Goal: Information Seeking & Learning: Learn about a topic

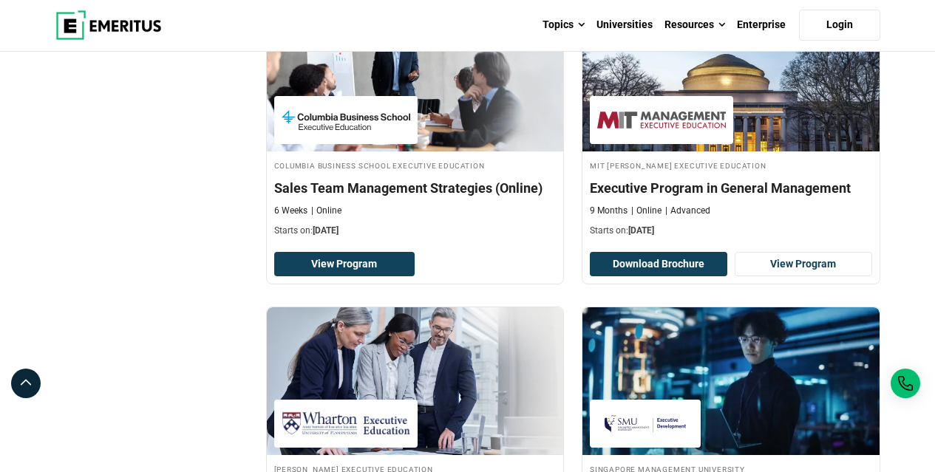
scroll to position [665, 0]
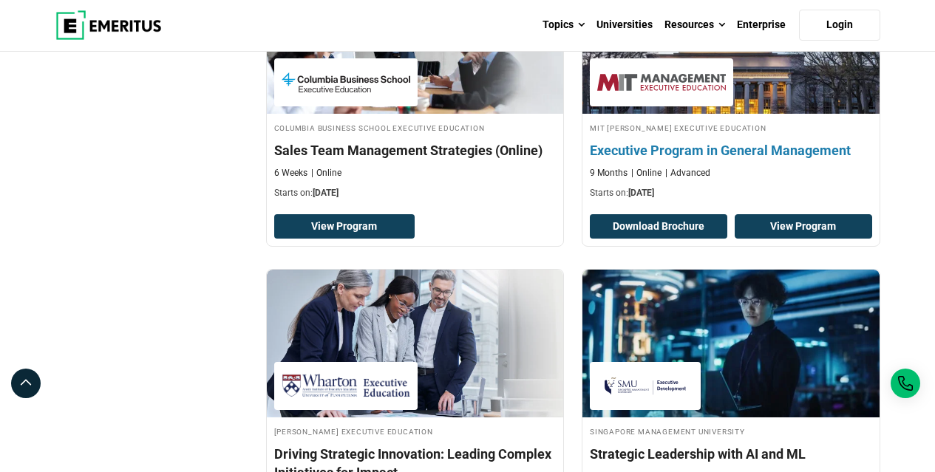
click at [799, 220] on link "View Program" at bounding box center [804, 226] width 138 height 25
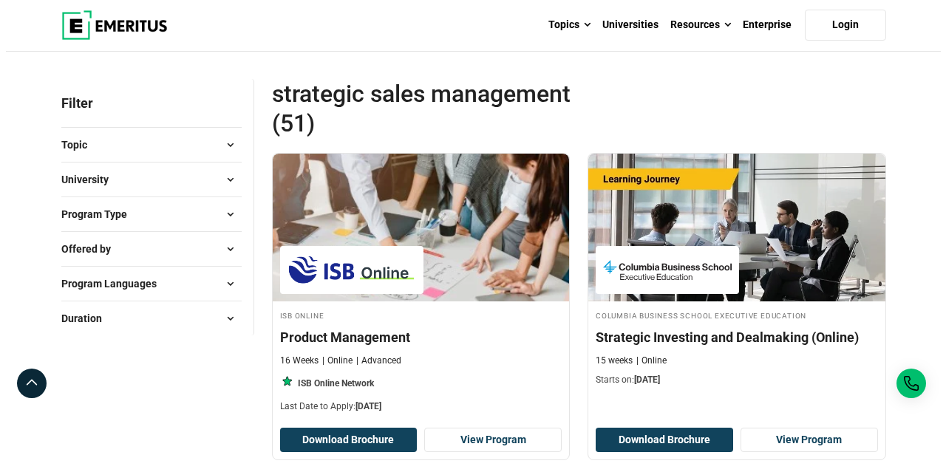
scroll to position [0, 0]
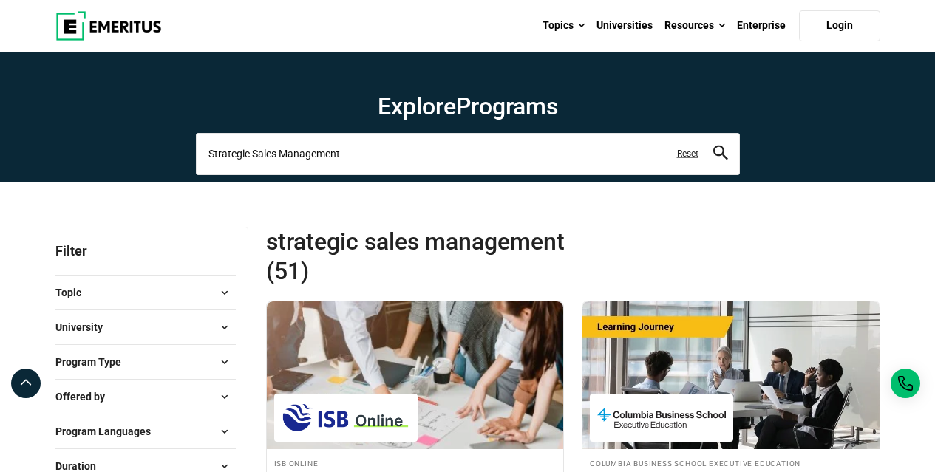
click at [423, 162] on input "Strategic Sales Management" at bounding box center [468, 153] width 544 height 41
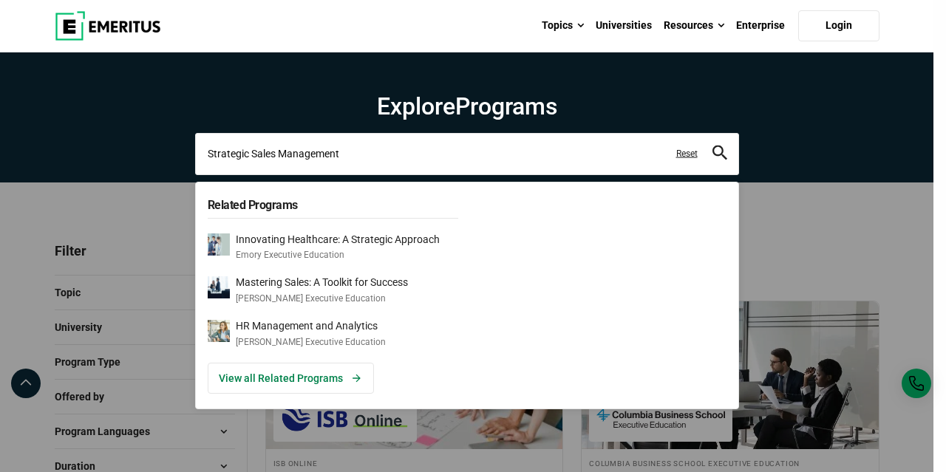
click at [423, 162] on input "Strategic Sales Management" at bounding box center [467, 153] width 544 height 41
click at [422, 163] on input "Strategic Sales Management" at bounding box center [467, 153] width 544 height 41
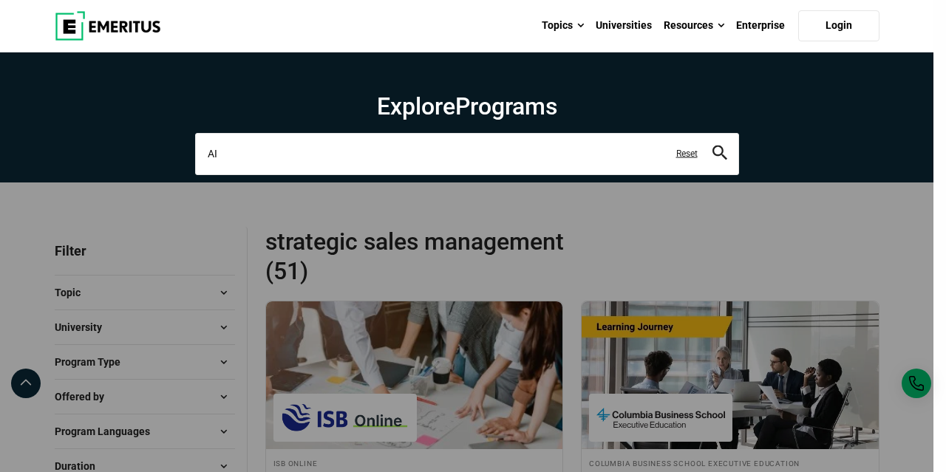
type input "AI"
click at [713, 146] on button "search" at bounding box center [720, 154] width 15 height 17
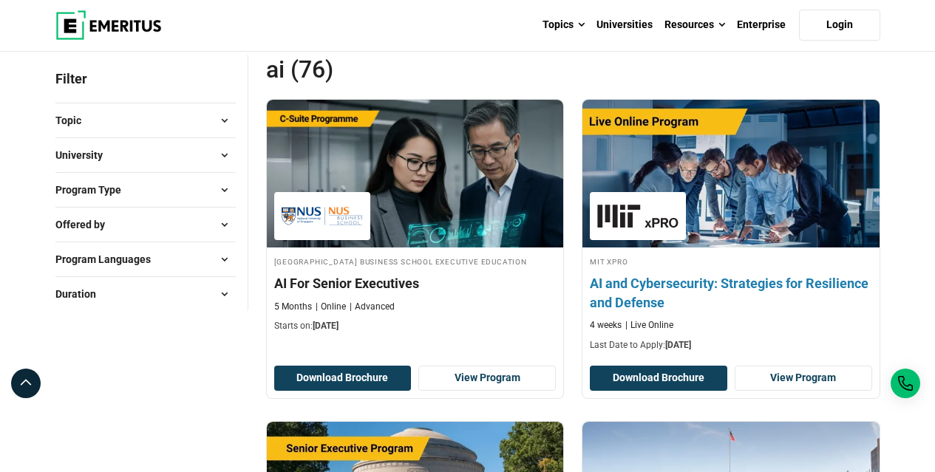
scroll to position [222, 0]
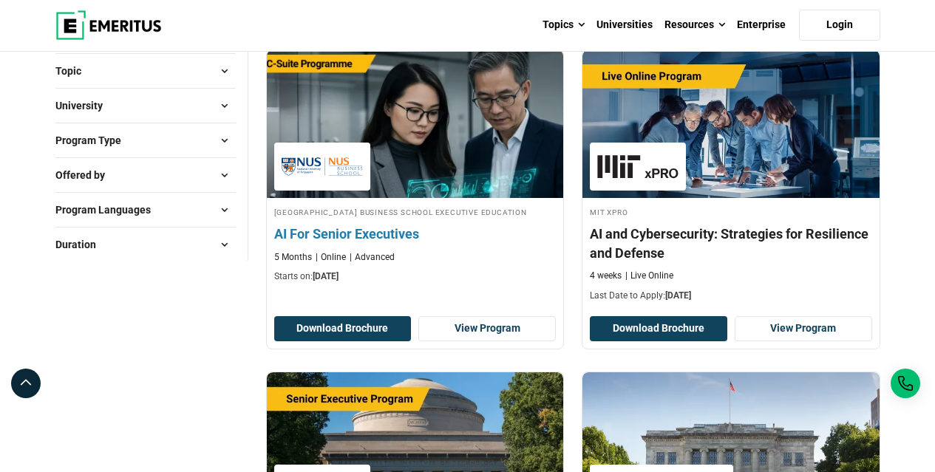
click at [367, 242] on h4 "AI For Senior Executives" at bounding box center [415, 234] width 282 height 18
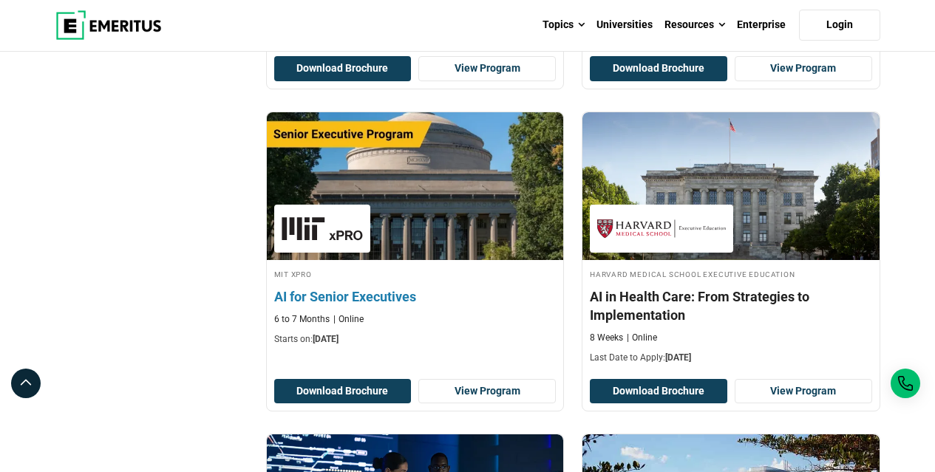
scroll to position [518, 0]
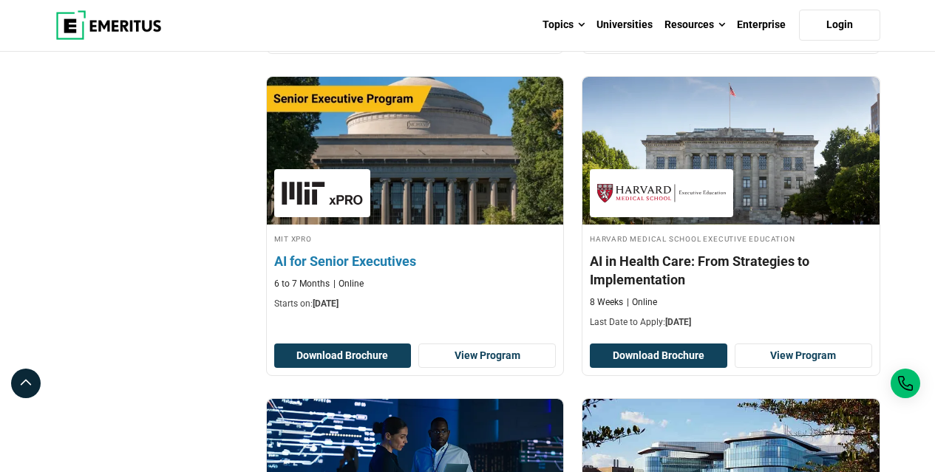
click at [433, 220] on img at bounding box center [414, 151] width 327 height 163
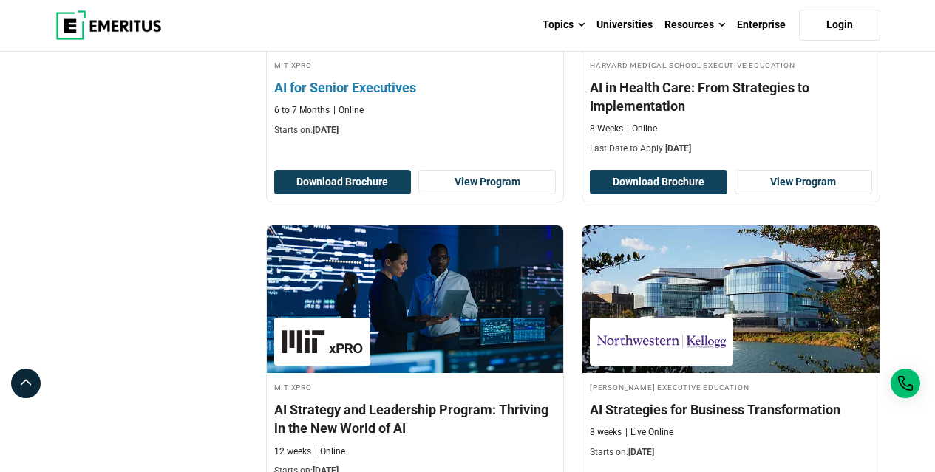
scroll to position [813, 0]
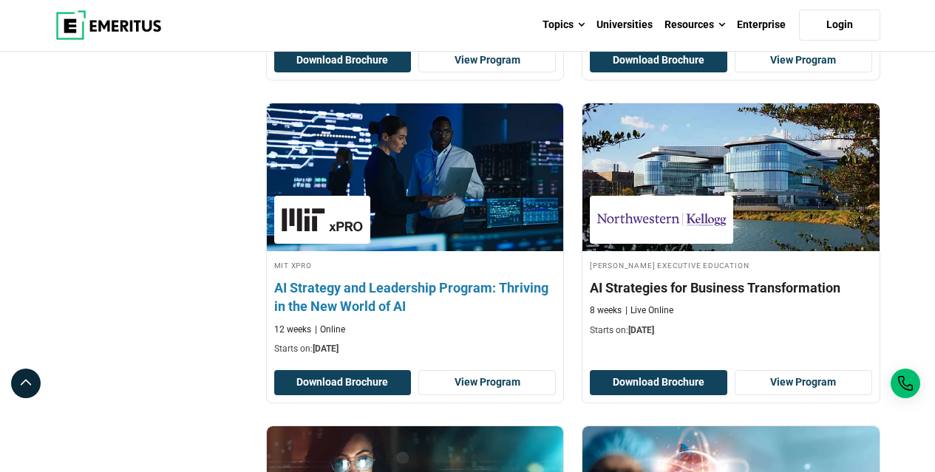
click at [451, 237] on img at bounding box center [414, 177] width 327 height 163
click at [375, 228] on img at bounding box center [414, 177] width 327 height 163
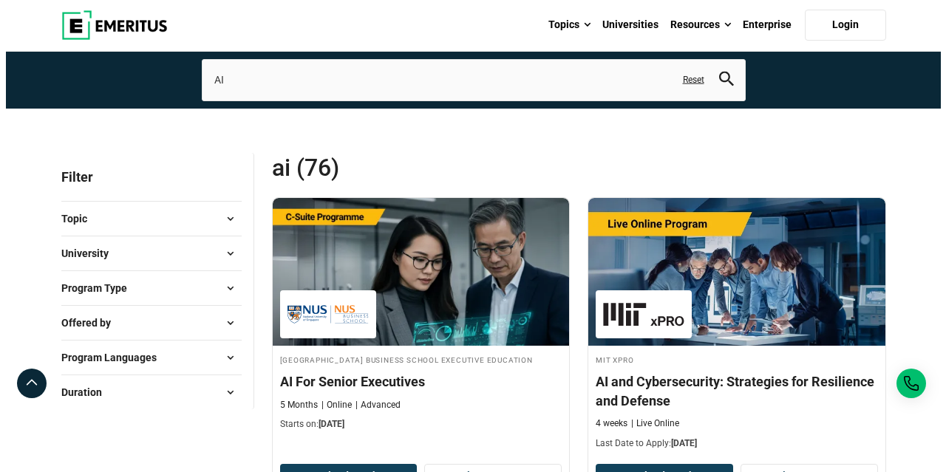
scroll to position [0, 0]
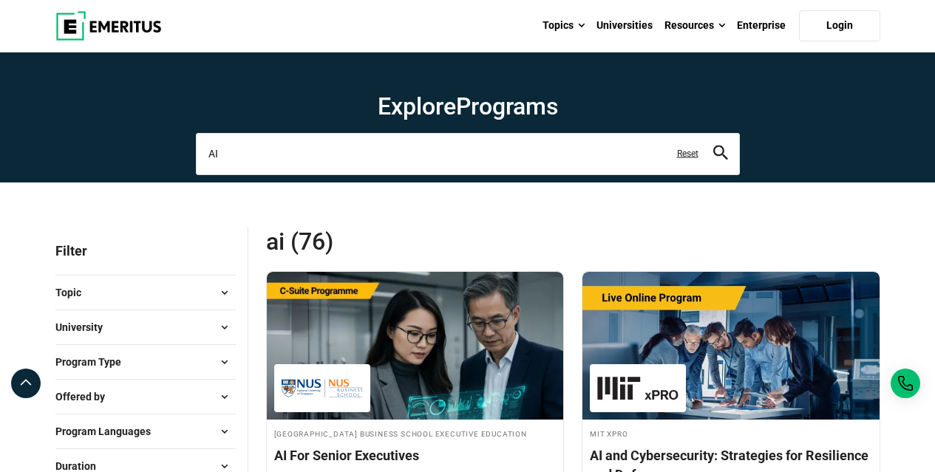
click at [289, 151] on input "AI" at bounding box center [468, 153] width 544 height 41
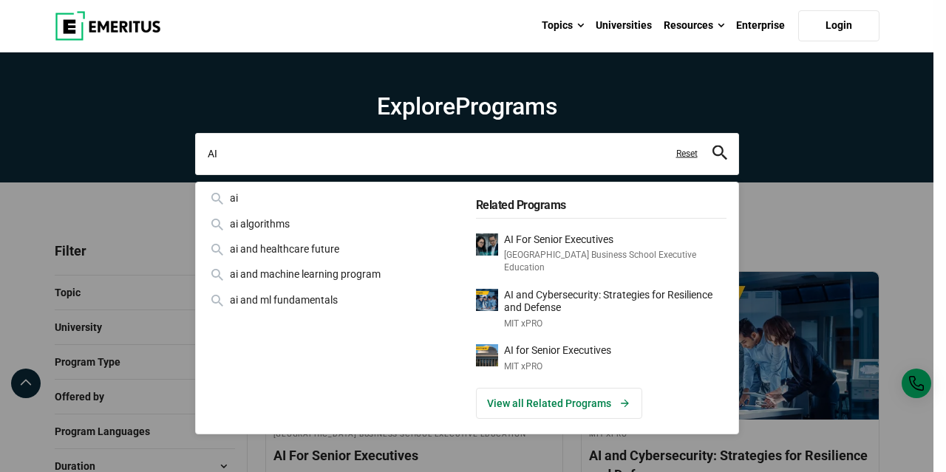
click at [289, 151] on input "AI" at bounding box center [467, 153] width 544 height 41
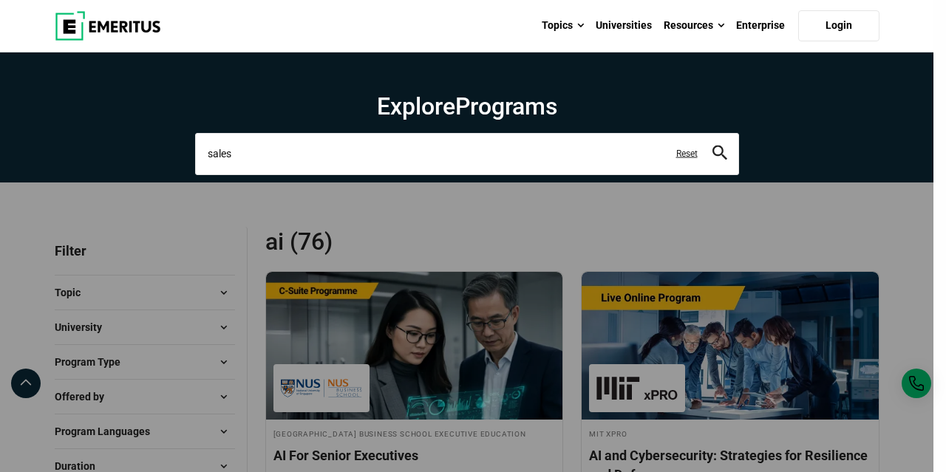
type input "sales"
click at [713, 146] on button "search" at bounding box center [720, 154] width 15 height 17
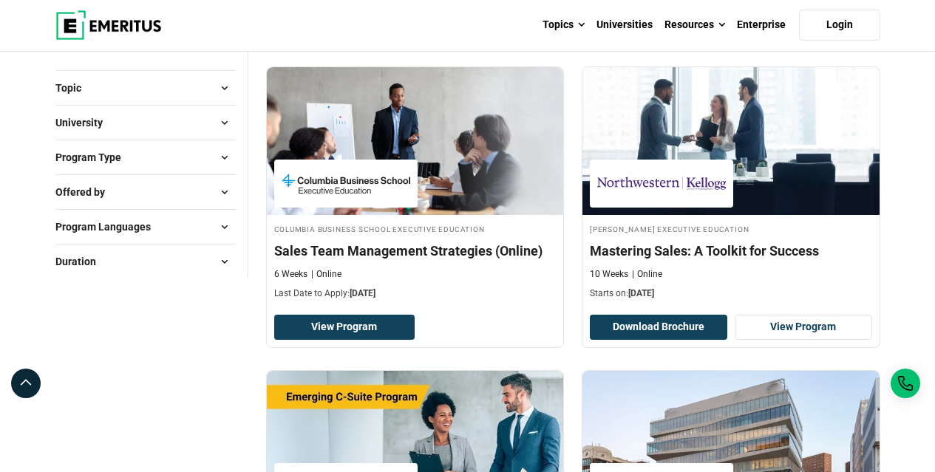
scroll to position [222, 0]
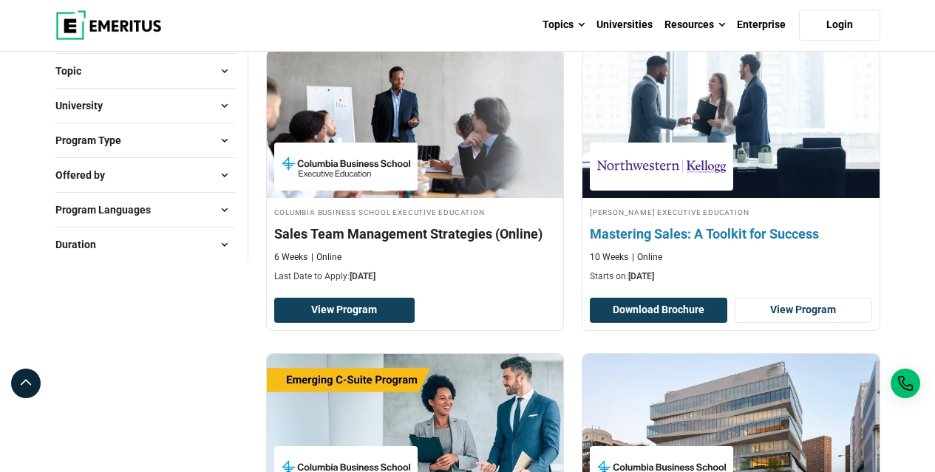
click at [762, 160] on img at bounding box center [731, 124] width 327 height 163
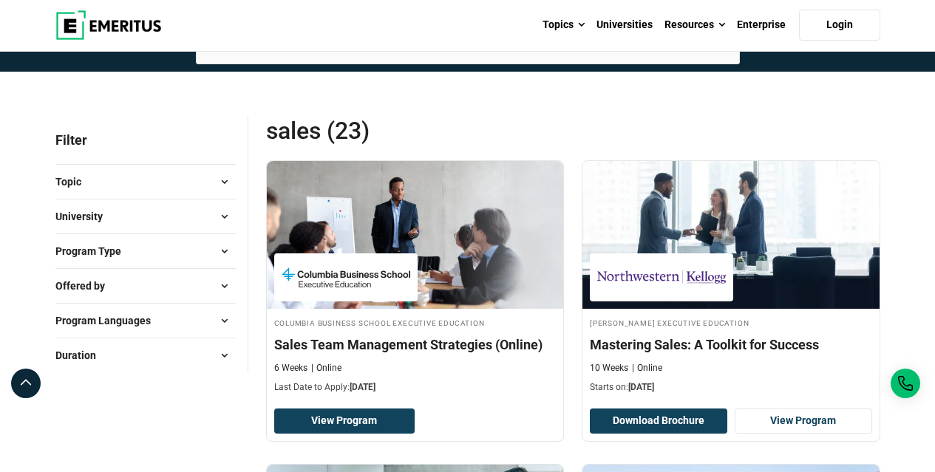
scroll to position [0, 0]
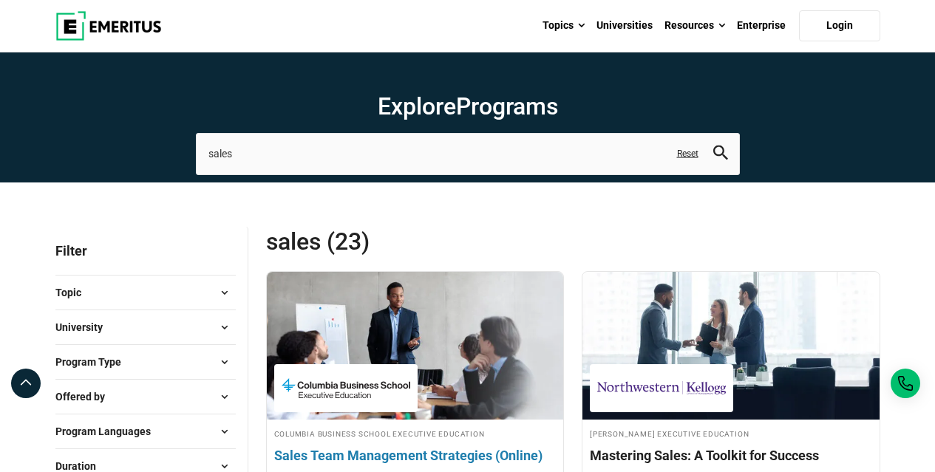
click at [367, 341] on img at bounding box center [414, 346] width 327 height 163
